Goal: Task Accomplishment & Management: Use online tool/utility

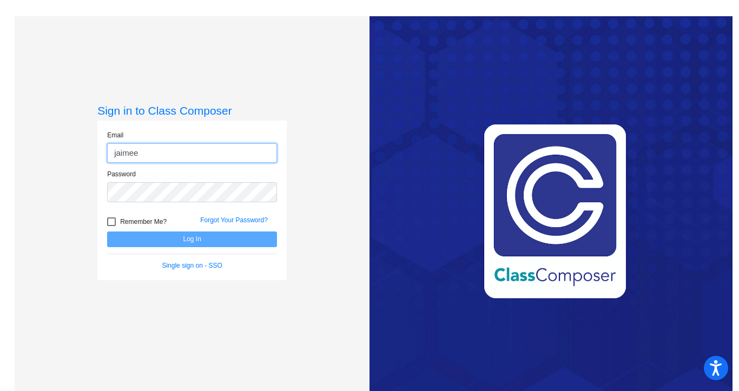
type input "[EMAIL_ADDRESS][DOMAIN_NAME]"
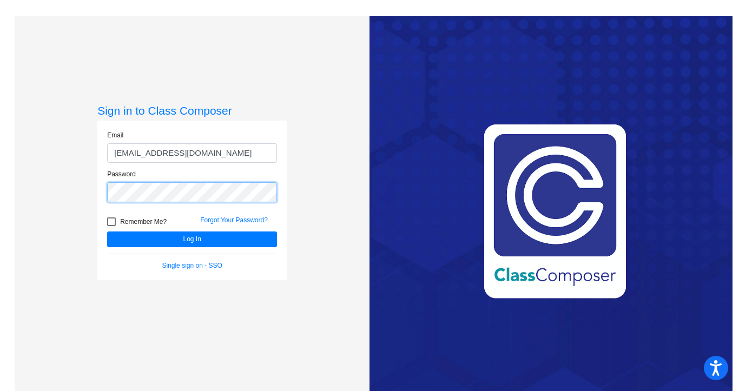
click at [107, 232] on button "Log In" at bounding box center [192, 240] width 170 height 16
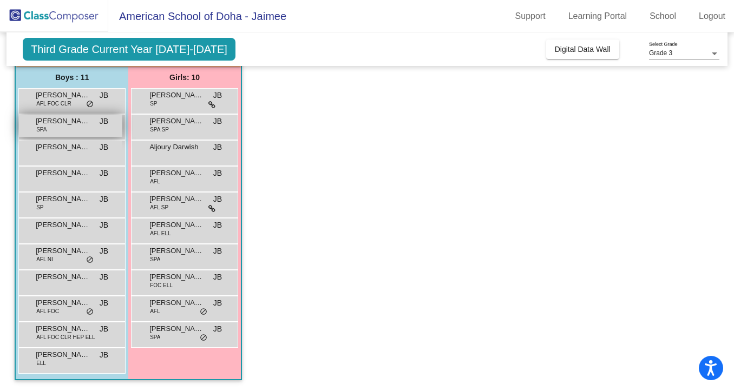
click at [67, 124] on span "Charles (Chuck) Manula" at bounding box center [63, 121] width 54 height 11
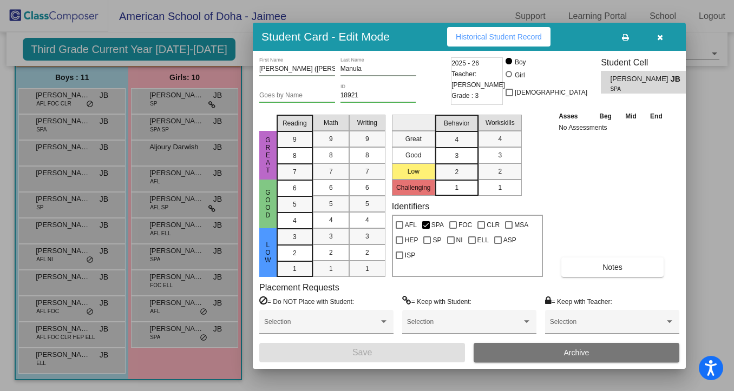
click at [659, 36] on icon "button" at bounding box center [660, 38] width 6 height 8
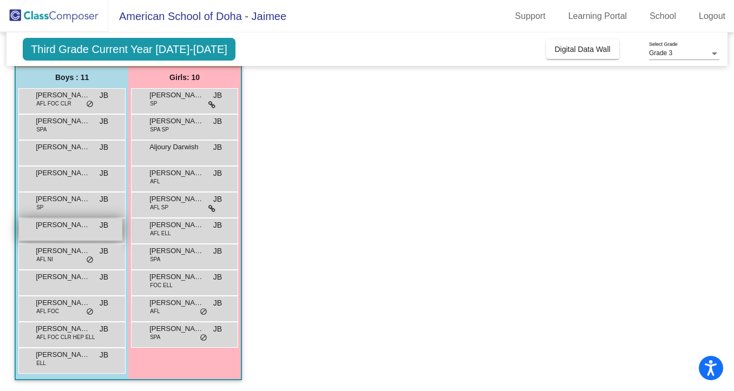
click at [58, 229] on span "Jerome Okogwu Okogwu" at bounding box center [63, 225] width 54 height 11
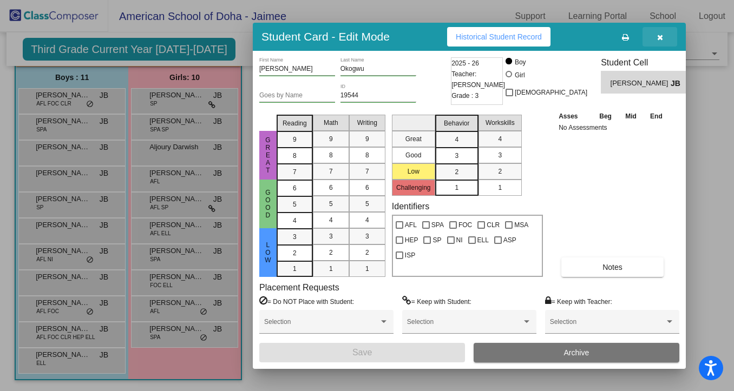
click at [665, 37] on button "button" at bounding box center [659, 36] width 35 height 19
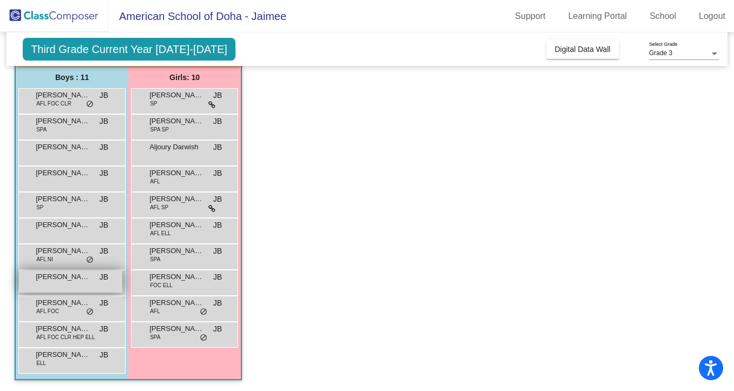
click at [55, 281] on span "Muhammad Zayyan Ahmed" at bounding box center [63, 277] width 54 height 11
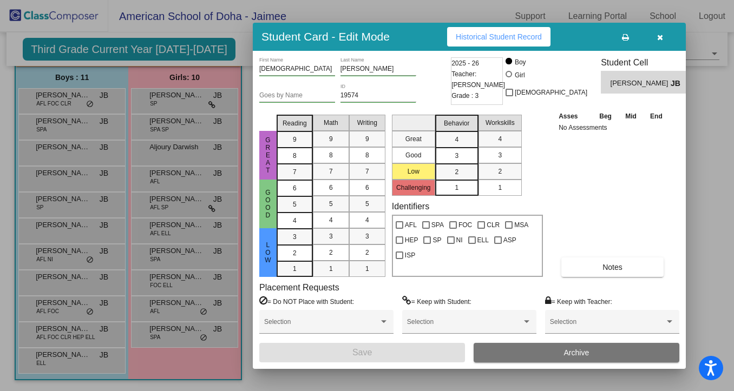
click at [665, 39] on button "button" at bounding box center [659, 36] width 35 height 19
